Goal: Use online tool/utility: Utilize a website feature to perform a specific function

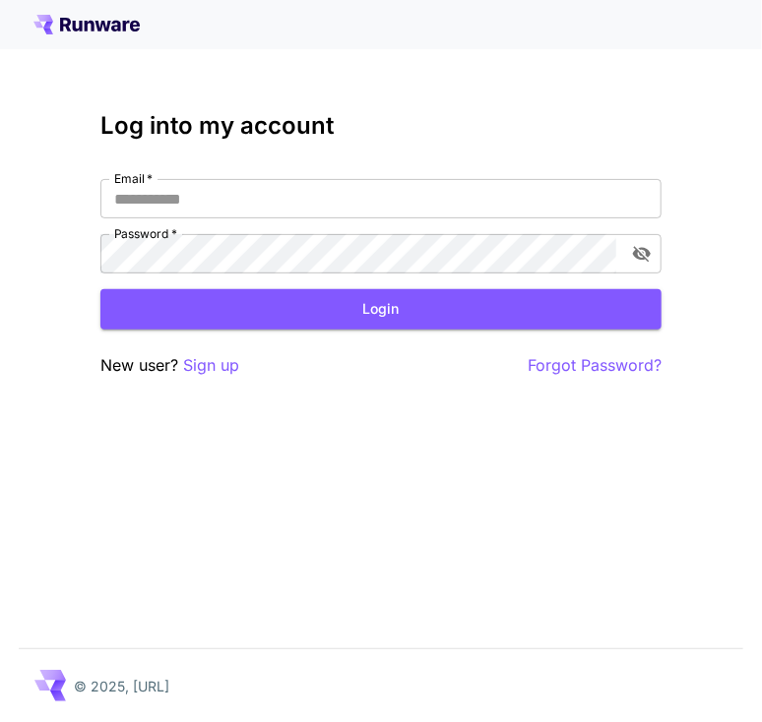
click at [268, 174] on div "Log into my account Email   * Email   * Password   * Password   * Login New use…" at bounding box center [380, 245] width 561 height 266
click at [261, 200] on input "Email   *" at bounding box center [380, 198] width 561 height 39
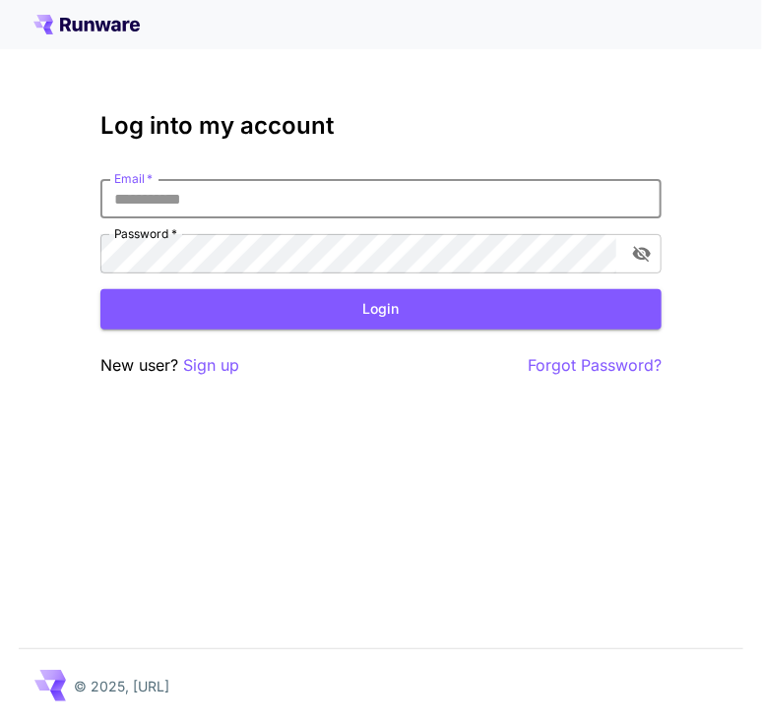
click at [405, 200] on input "Email   *" at bounding box center [380, 198] width 561 height 39
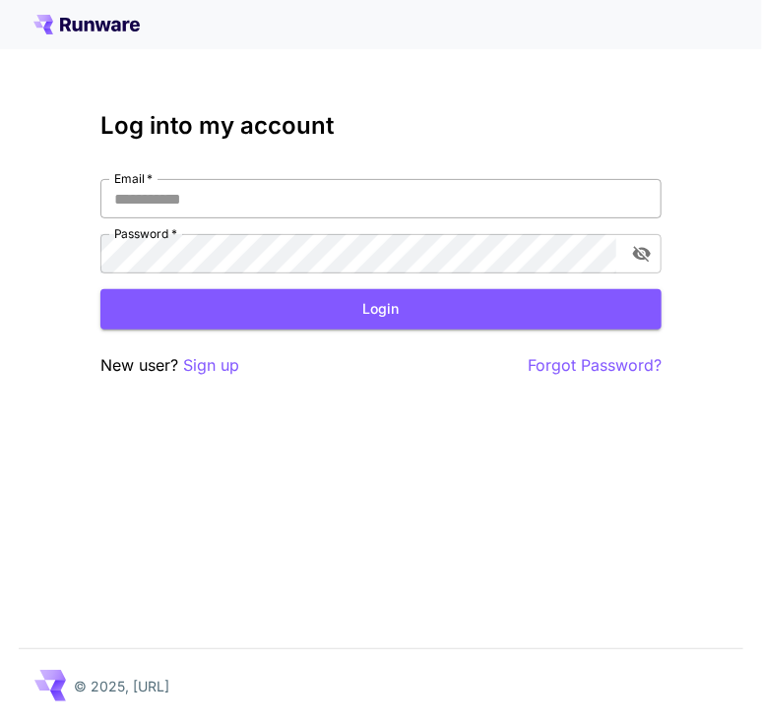
type input "**********"
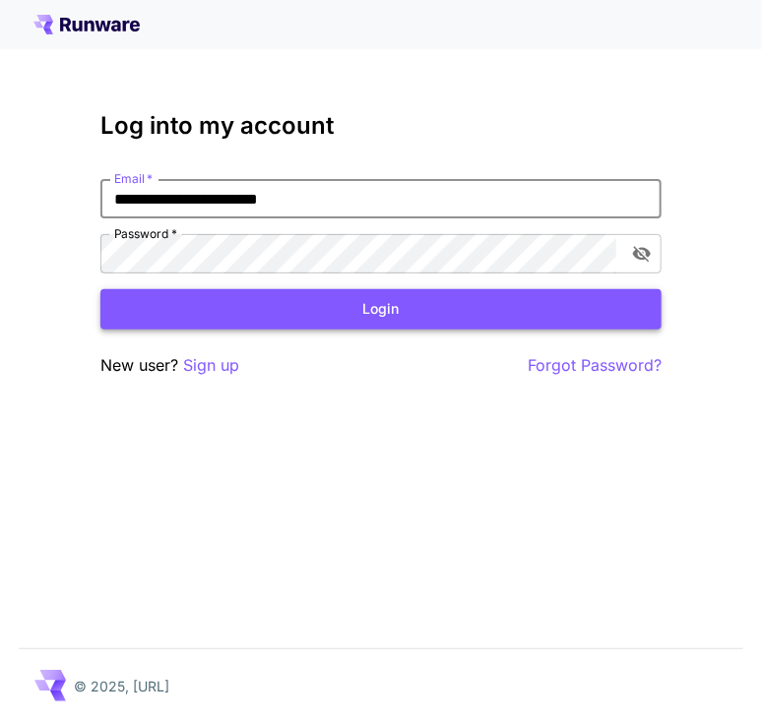
click at [354, 308] on button "Login" at bounding box center [380, 309] width 561 height 40
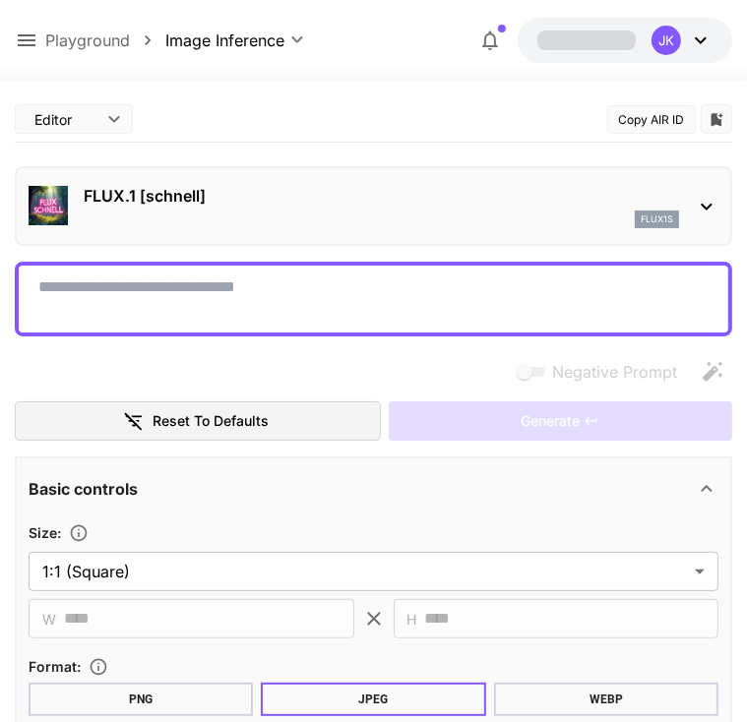
click at [225, 230] on div "FLUX.1 [[PERSON_NAME]] flux1s" at bounding box center [374, 206] width 690 height 60
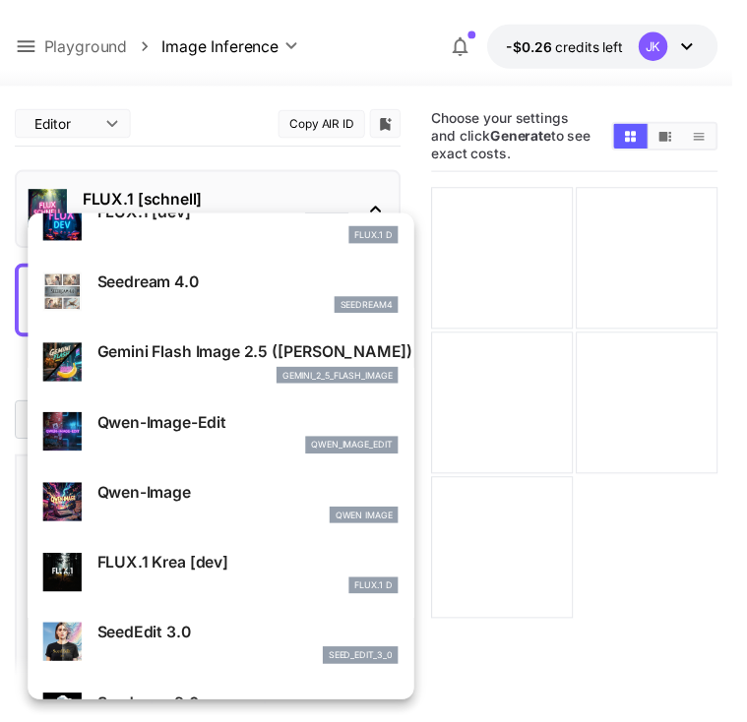
scroll to position [197, 0]
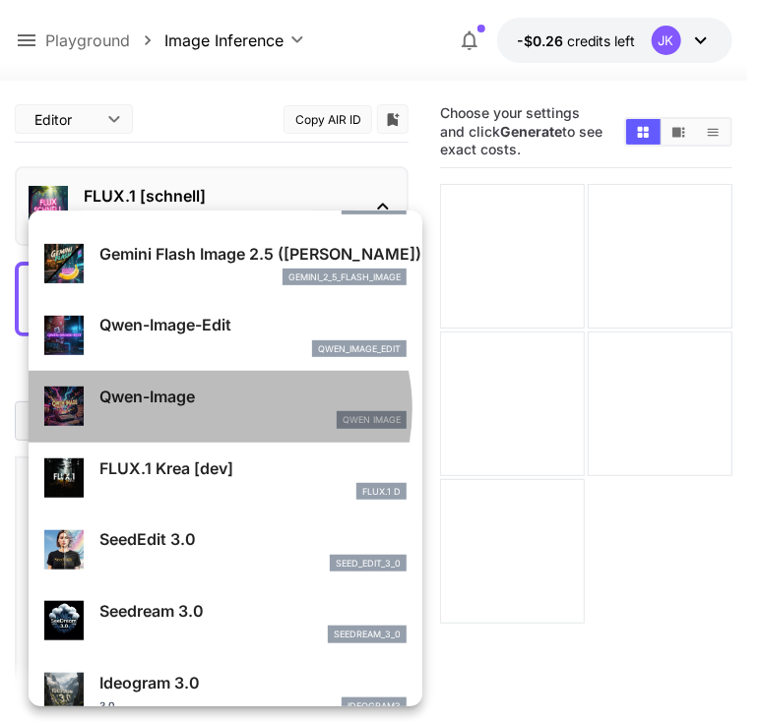
click at [216, 409] on div "Qwen-Image Qwen Image" at bounding box center [252, 407] width 307 height 44
type input "**"
type input "***"
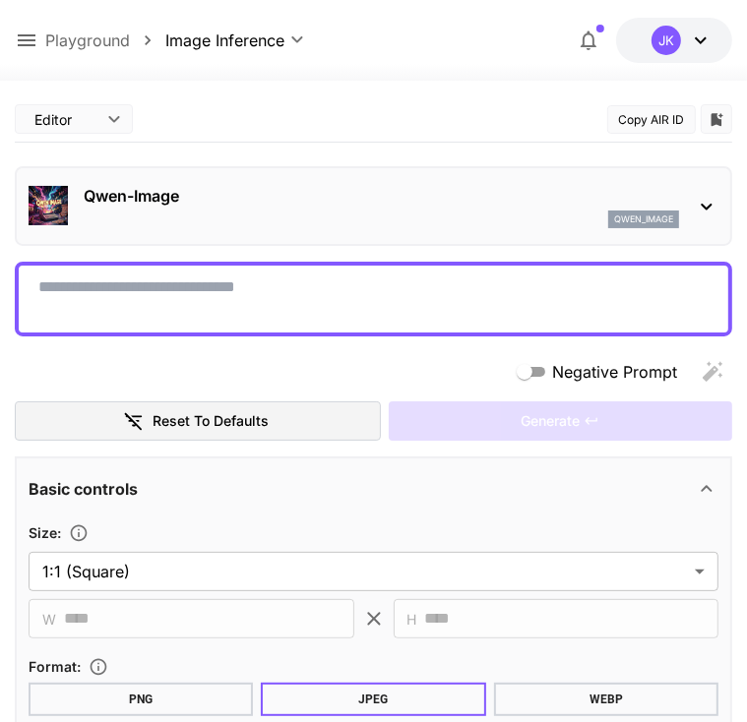
scroll to position [319, 0]
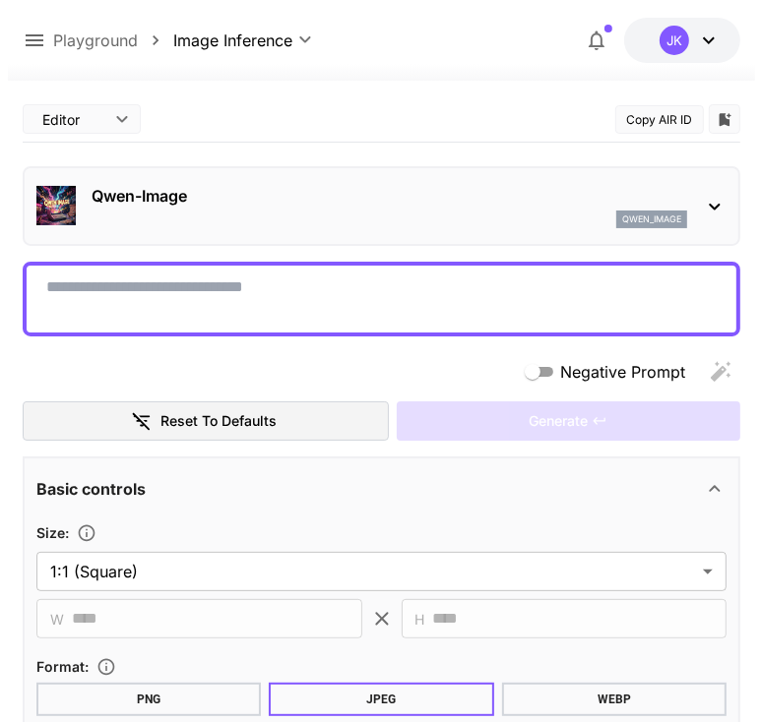
scroll to position [0, 0]
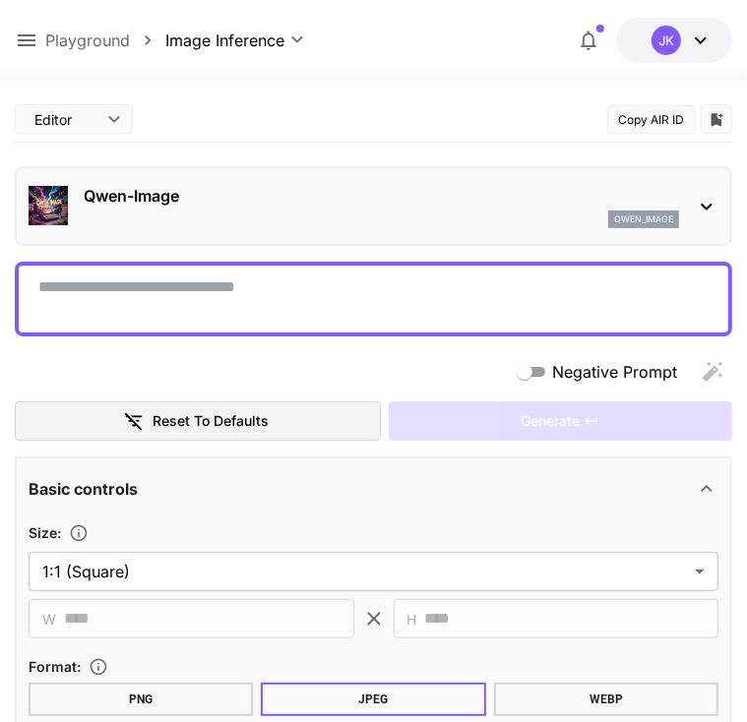
click at [171, 207] on div "[PERSON_NAME]-Image qwen_image" at bounding box center [381, 206] width 595 height 44
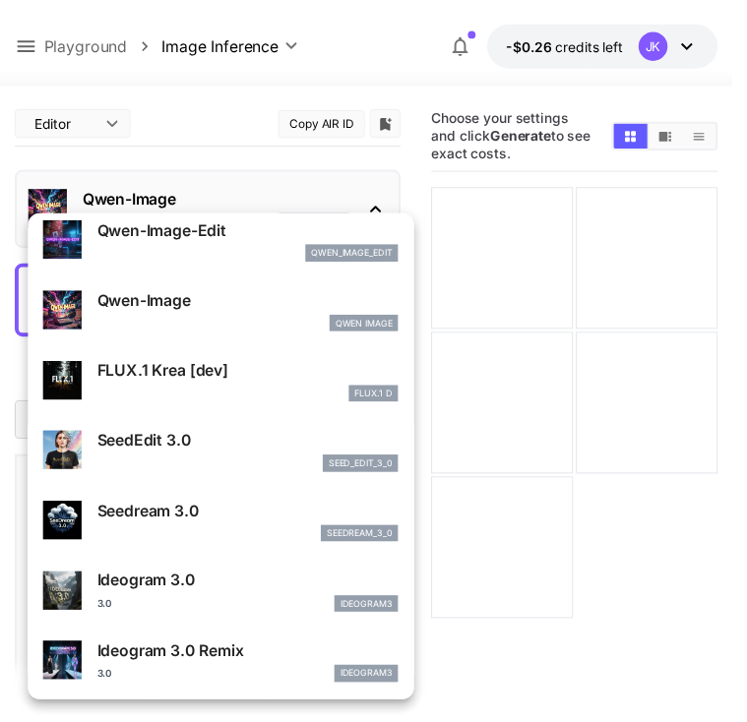
scroll to position [197, 0]
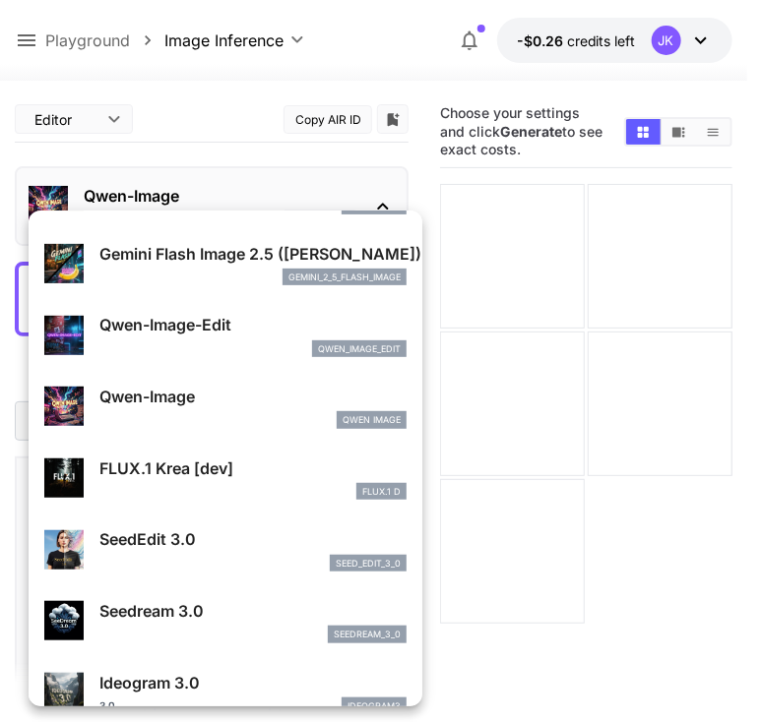
click at [244, 327] on p "Qwen-Image-Edit" at bounding box center [252, 325] width 307 height 24
type input "*"
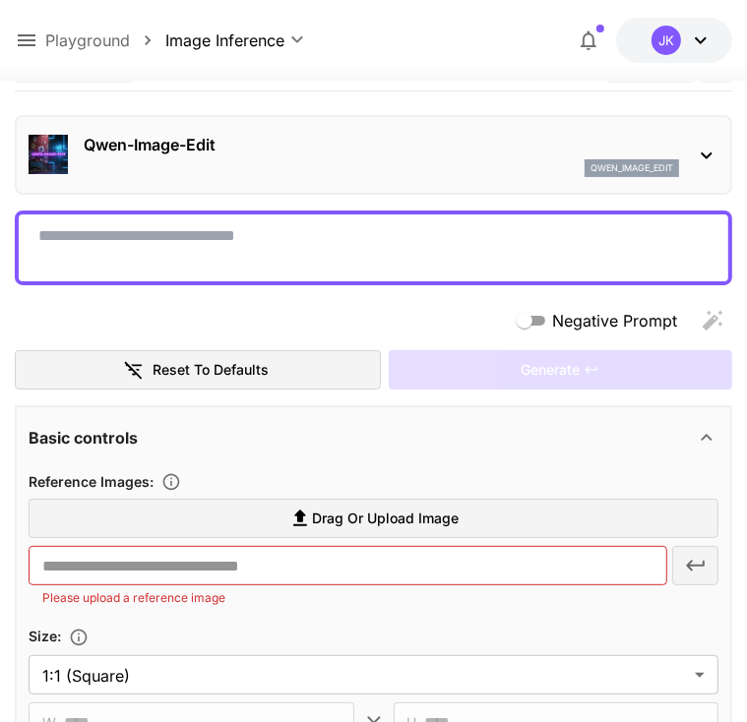
scroll to position [98, 0]
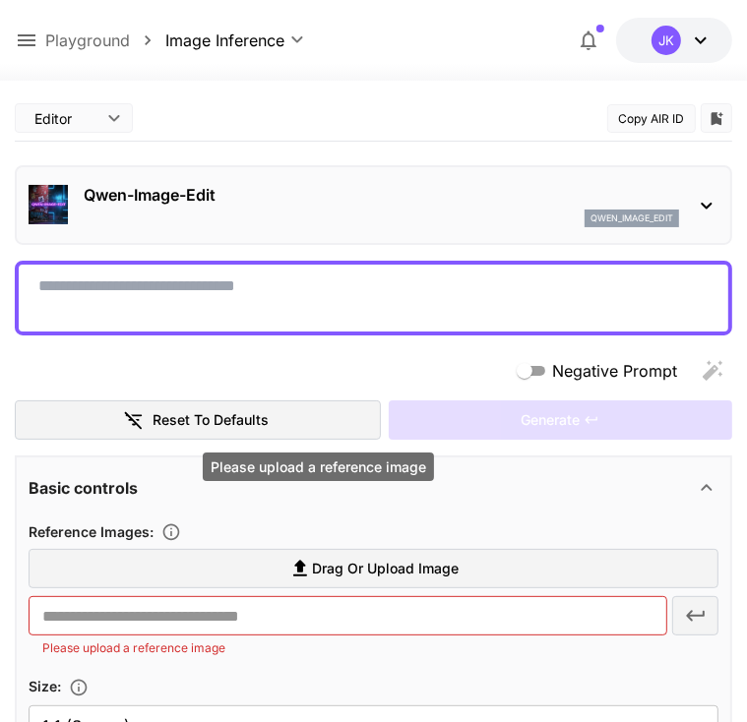
scroll to position [0, 0]
